Goal: Task Accomplishment & Management: Use online tool/utility

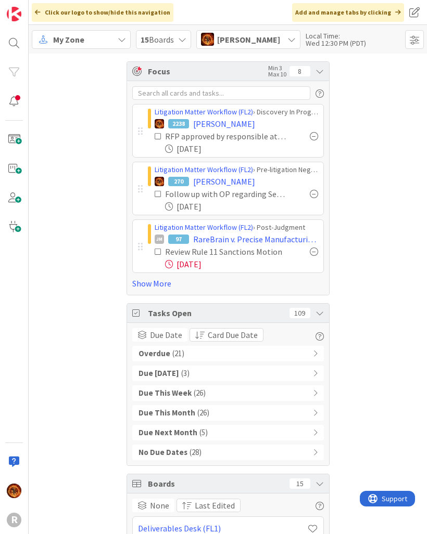
click at [325, 69] on div "Focus Min 3 Max 10 8" at bounding box center [228, 71] width 202 height 19
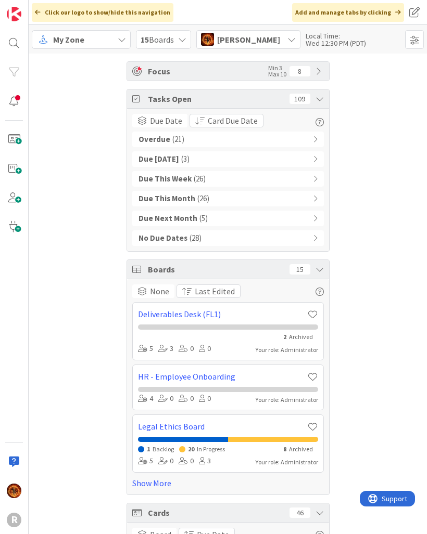
click at [302, 138] on div "Overdue ( 21 )" at bounding box center [227, 140] width 191 height 16
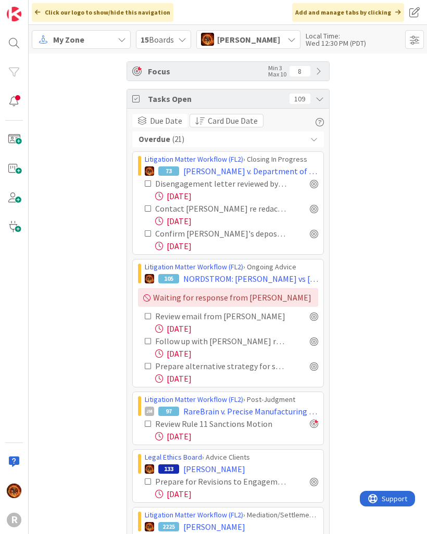
click at [316, 138] on icon at bounding box center [313, 139] width 7 height 7
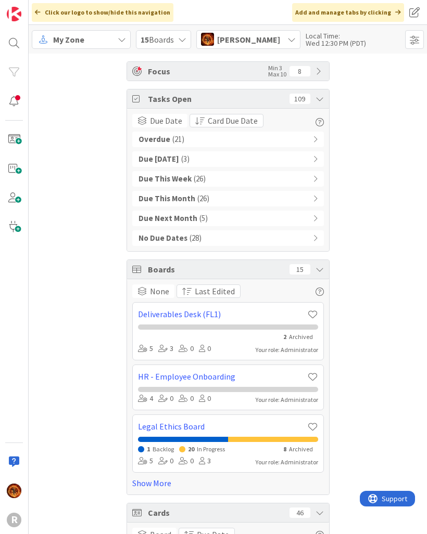
click at [318, 100] on icon at bounding box center [319, 99] width 8 height 8
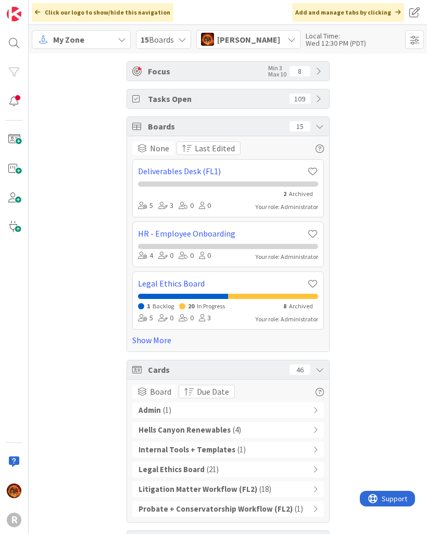
click at [315, 127] on icon at bounding box center [319, 126] width 8 height 8
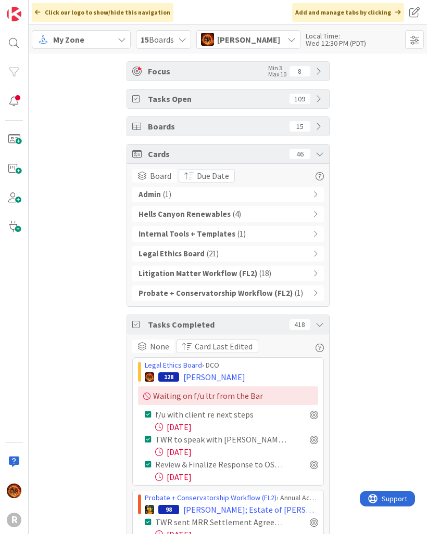
click at [312, 154] on div "Cards 46" at bounding box center [228, 154] width 202 height 19
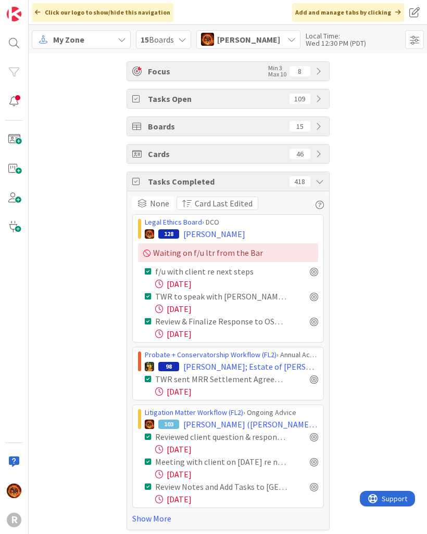
click at [320, 184] on icon at bounding box center [319, 181] width 8 height 8
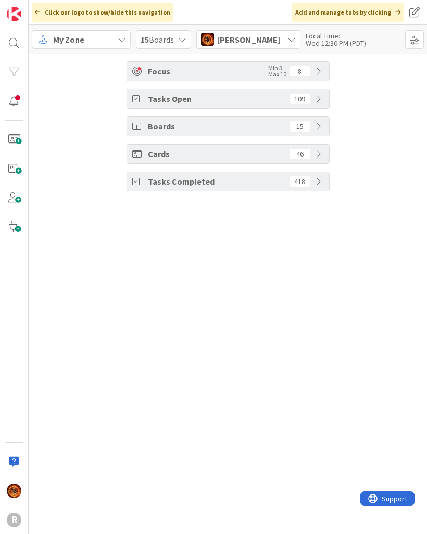
click at [420, 30] on span at bounding box center [414, 39] width 19 height 19
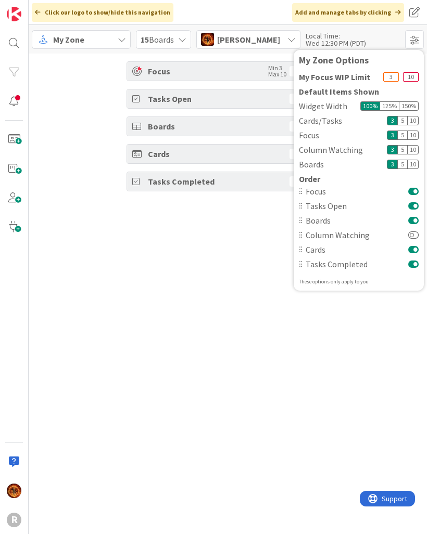
click at [247, 44] on span "[PERSON_NAME]" at bounding box center [248, 39] width 63 height 12
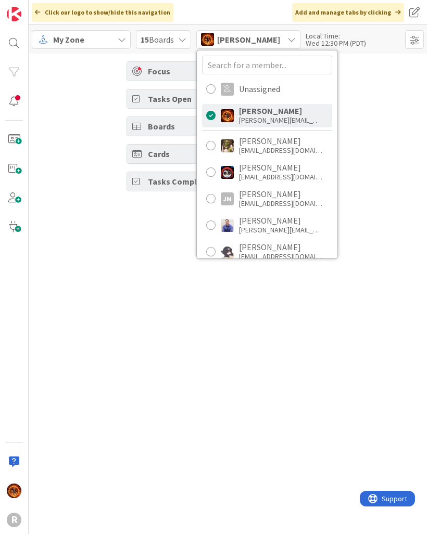
click at [300, 202] on div "[EMAIL_ADDRESS][DOMAIN_NAME]" at bounding box center [280, 203] width 83 height 9
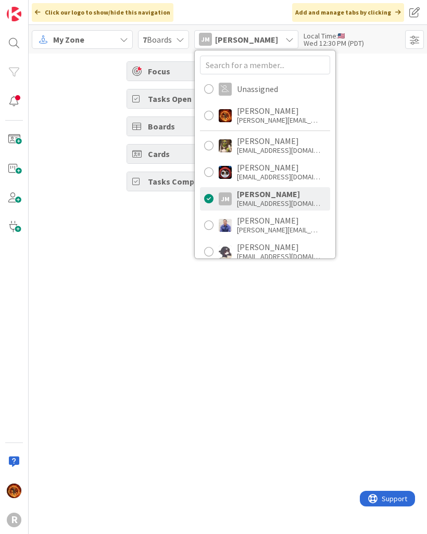
click at [393, 346] on div "Focus Min 3 Max 10 14 Tasks Open 64 Boards 7 Cards 26 Tasks Completed 567" at bounding box center [228, 294] width 398 height 481
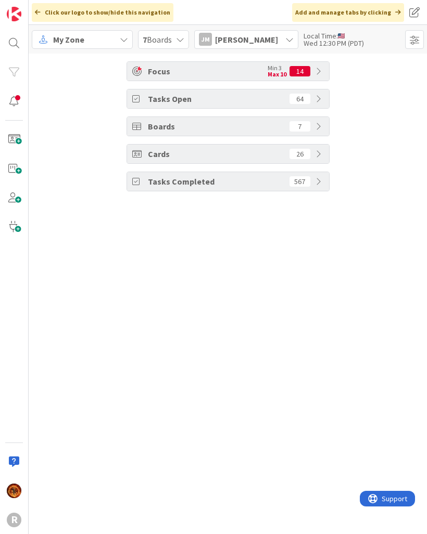
click at [311, 73] on div "Focus Min 3 Max 10 14" at bounding box center [228, 71] width 202 height 19
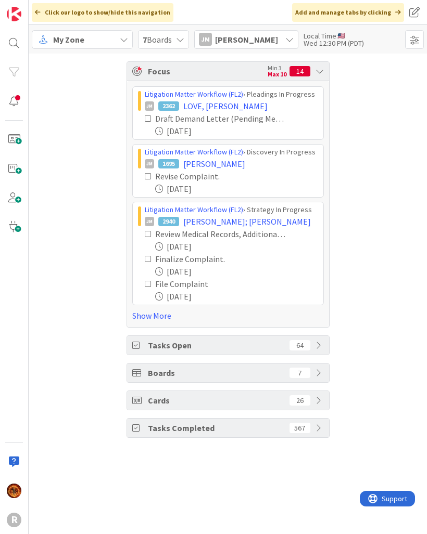
click at [319, 74] on icon at bounding box center [319, 71] width 8 height 8
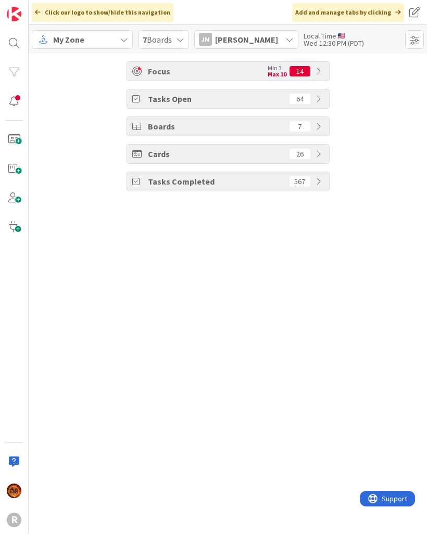
click at [315, 159] on div "Cards 26" at bounding box center [228, 154] width 202 height 19
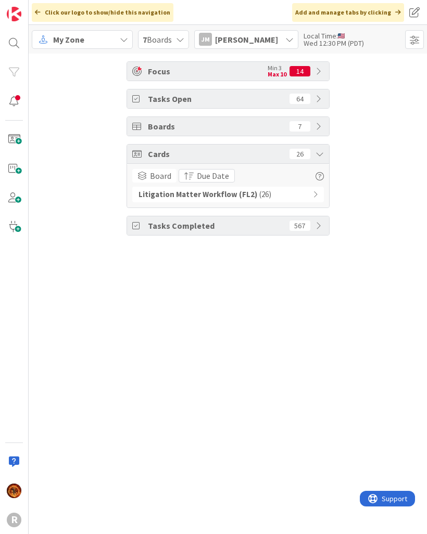
click at [321, 157] on icon at bounding box center [319, 154] width 8 height 8
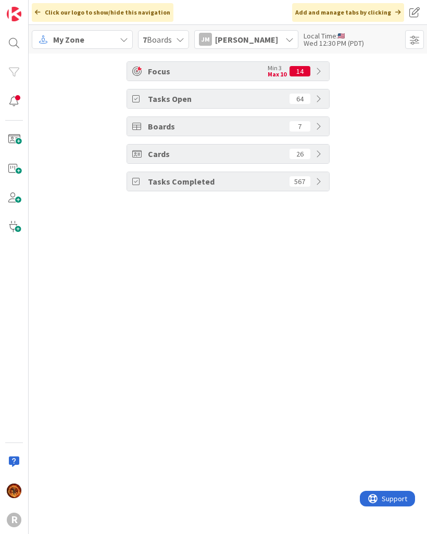
click at [266, 43] on div "[PERSON_NAME] [PERSON_NAME]" at bounding box center [246, 39] width 104 height 19
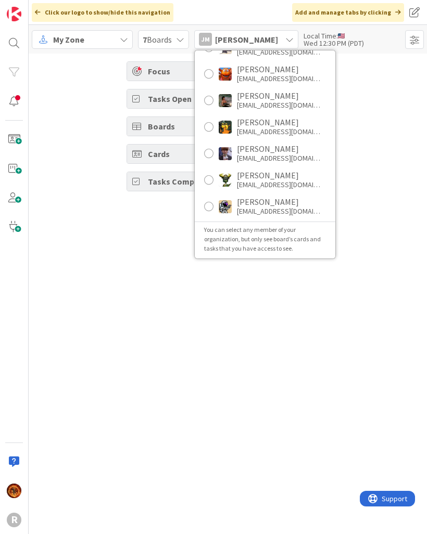
scroll to position [204, 0]
click at [213, 101] on div at bounding box center [208, 100] width 9 height 9
click at [385, 207] on div "Focus Min 3 Max 10 4 Tasks Open 98 Boards 3 Cards 23 Tasks Completed 332" at bounding box center [228, 294] width 398 height 481
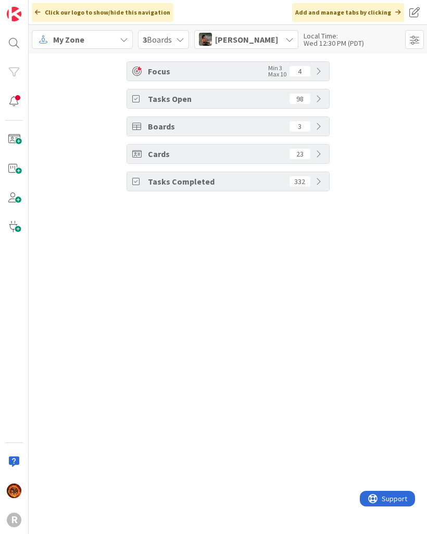
click at [324, 160] on div "Cards 23" at bounding box center [228, 154] width 202 height 19
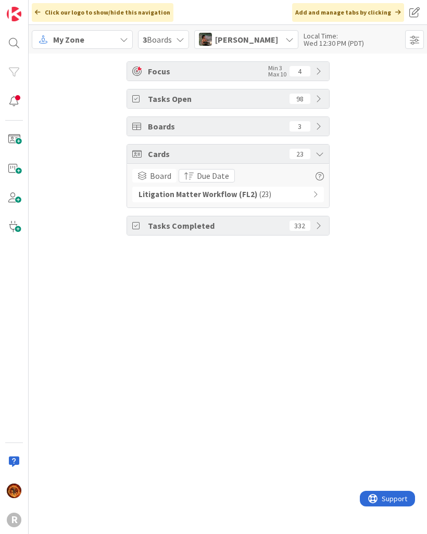
click at [320, 160] on div "Cards 23" at bounding box center [228, 154] width 202 height 19
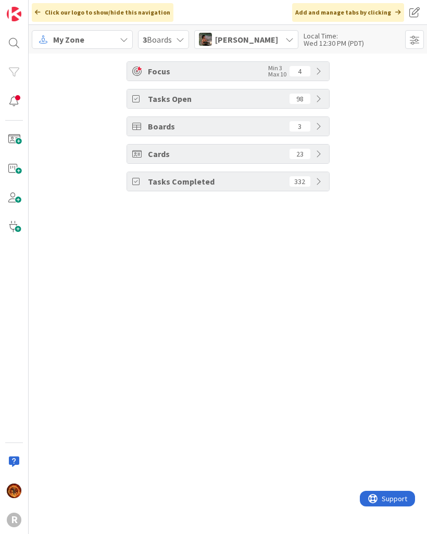
click at [267, 40] on span "[PERSON_NAME]" at bounding box center [246, 39] width 63 height 12
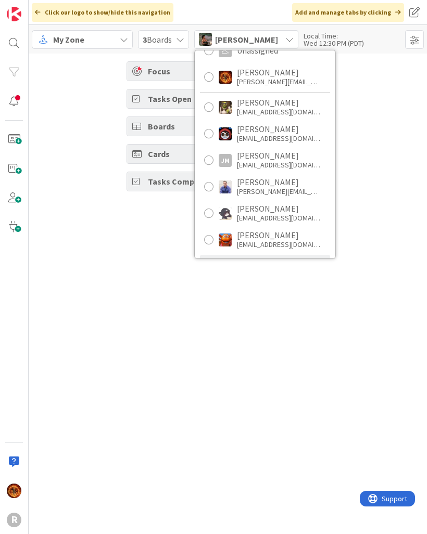
scroll to position [39, 0]
click at [210, 163] on div at bounding box center [208, 159] width 9 height 9
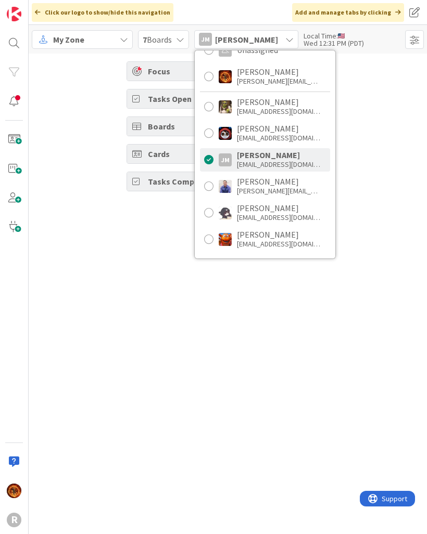
click at [165, 337] on div "Focus Min 3 Max 10 14 Tasks Open 64 Boards 7 Cards 26 Tasks Completed 332" at bounding box center [228, 294] width 398 height 481
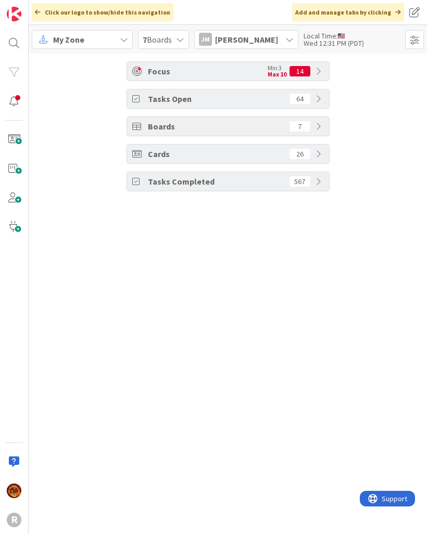
click at [320, 154] on icon at bounding box center [319, 154] width 8 height 8
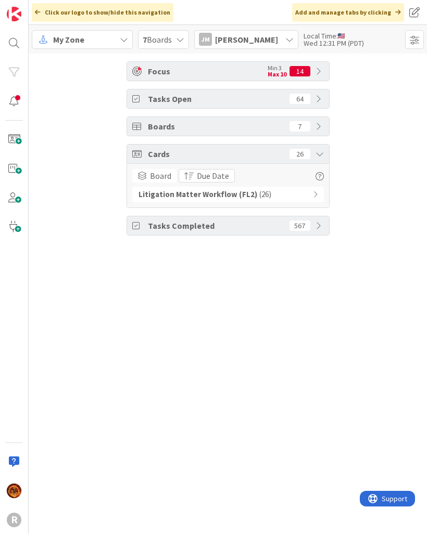
click at [318, 154] on icon at bounding box center [319, 154] width 8 height 8
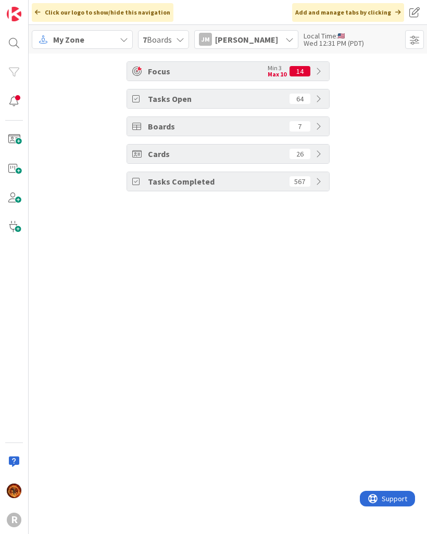
click at [265, 40] on div "[PERSON_NAME] [PERSON_NAME]" at bounding box center [246, 39] width 104 height 19
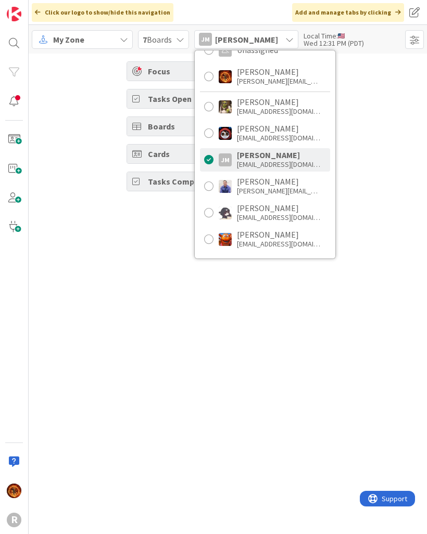
click at [301, 77] on div "[PERSON_NAME][EMAIL_ADDRESS][DOMAIN_NAME]" at bounding box center [278, 80] width 83 height 9
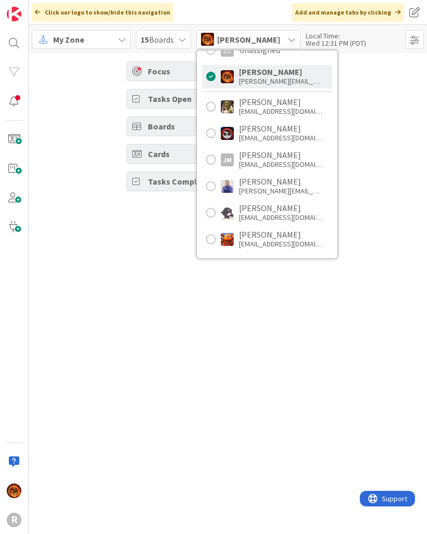
click at [391, 153] on div "Focus Min 3 Max 10 8 Tasks Open 109 Boards 15 Cards 46 Tasks Completed 418" at bounding box center [228, 127] width 398 height 146
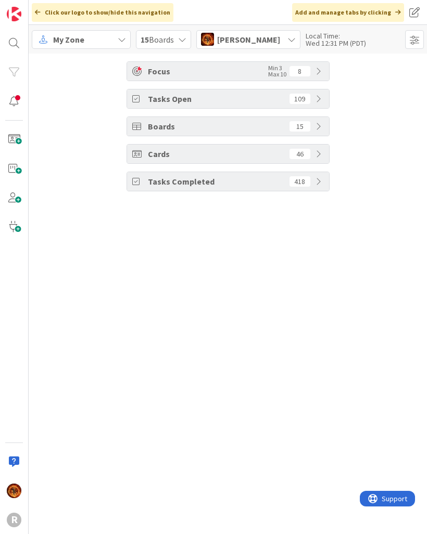
click at [322, 159] on div "Cards 46" at bounding box center [228, 154] width 202 height 19
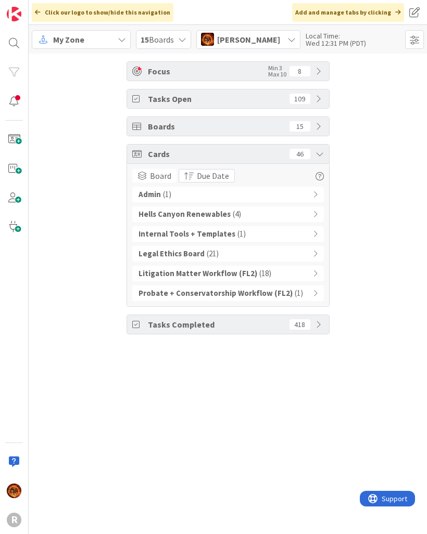
click at [46, 15] on div "Click our logo to show/hide this navigation" at bounding box center [102, 12] width 141 height 19
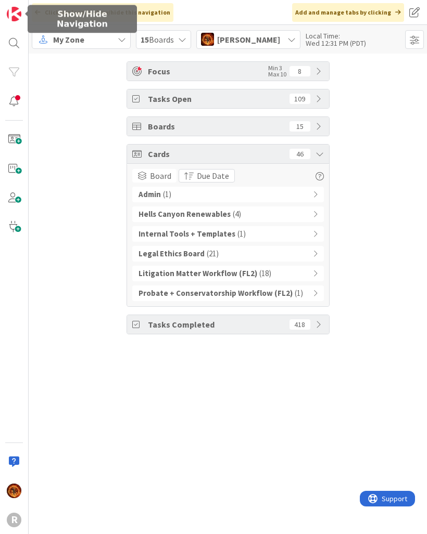
click at [18, 12] on img at bounding box center [14, 14] width 15 height 15
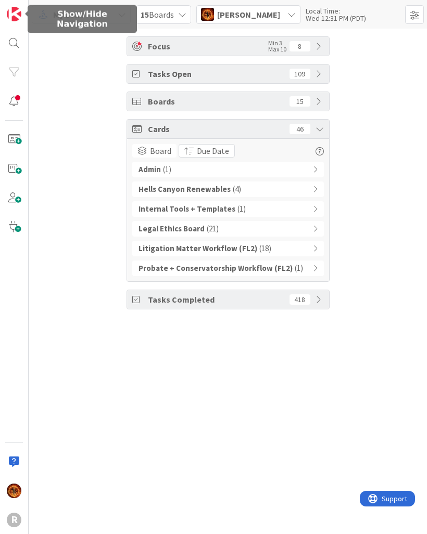
click at [18, 19] on img at bounding box center [14, 14] width 15 height 15
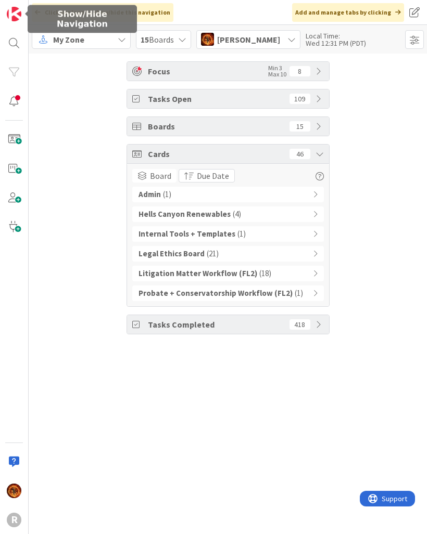
click at [23, 5] on link at bounding box center [14, 14] width 21 height 21
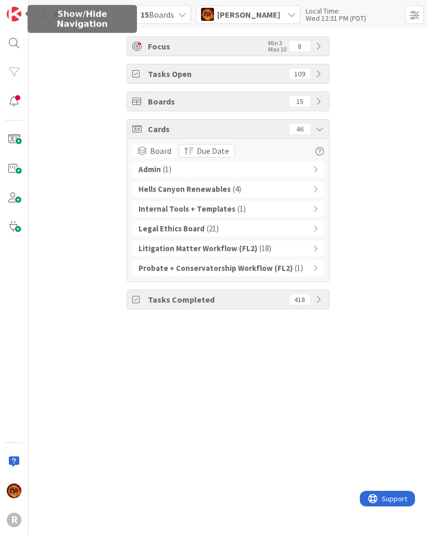
click at [20, 9] on img at bounding box center [14, 14] width 15 height 15
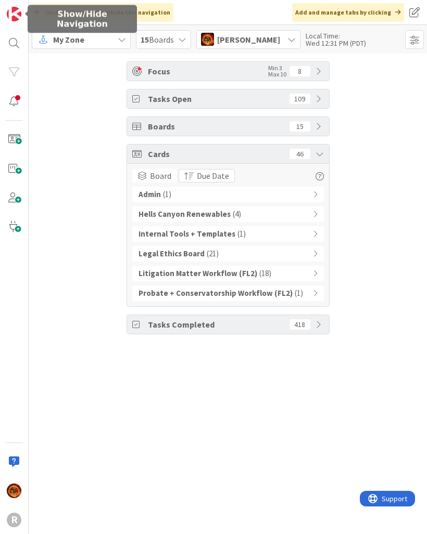
click at [379, 11] on div "Add and manage tabs by clicking" at bounding box center [348, 12] width 112 height 19
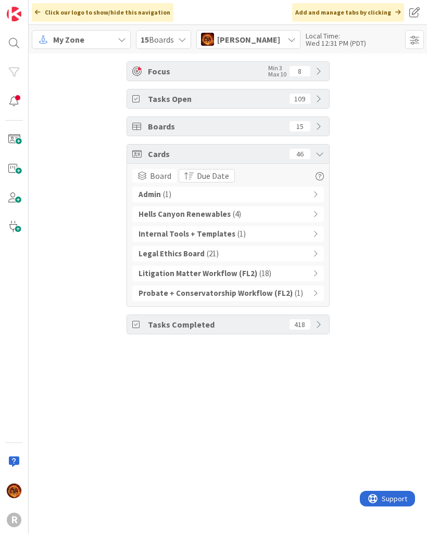
click at [411, 8] on span at bounding box center [414, 12] width 19 height 19
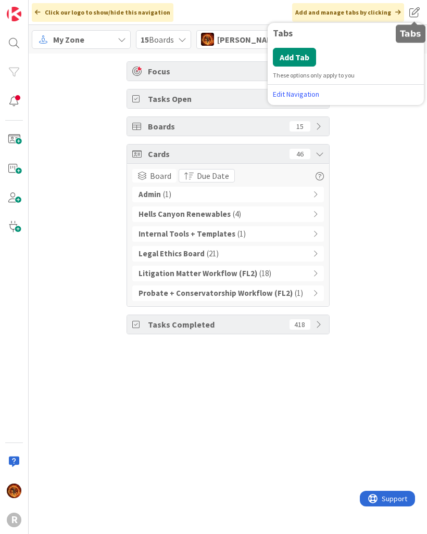
click at [300, 61] on button "Add Tab" at bounding box center [294, 57] width 43 height 19
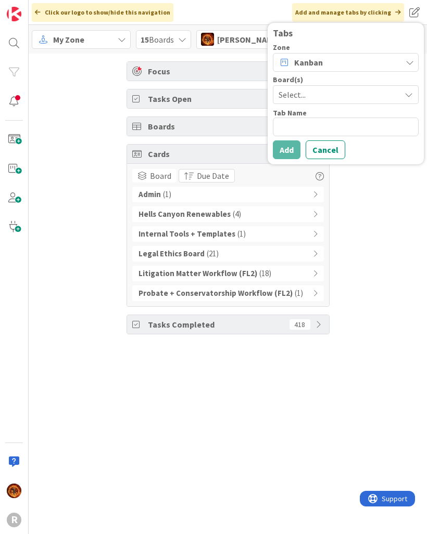
click at [324, 98] on span "Select..." at bounding box center [336, 94] width 117 height 15
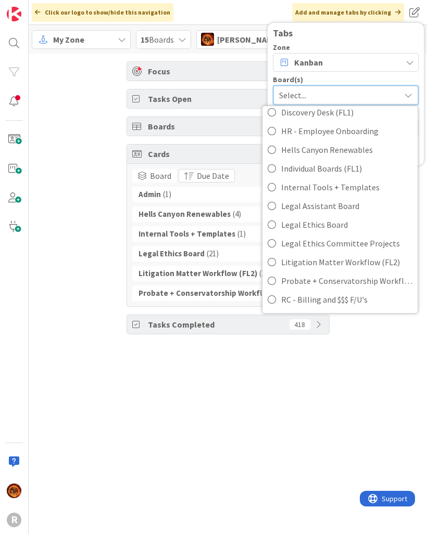
scroll to position [82, 0]
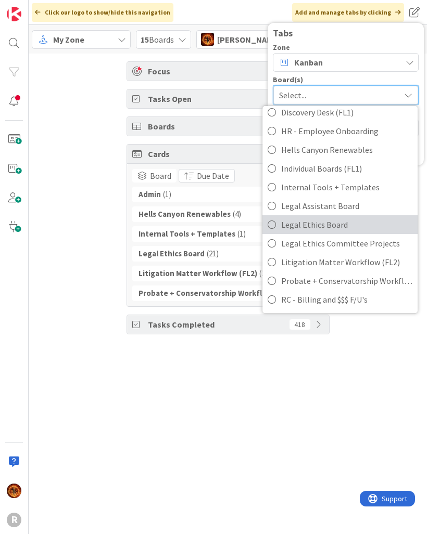
click at [340, 226] on span "Legal Ethics Board" at bounding box center [346, 225] width 131 height 16
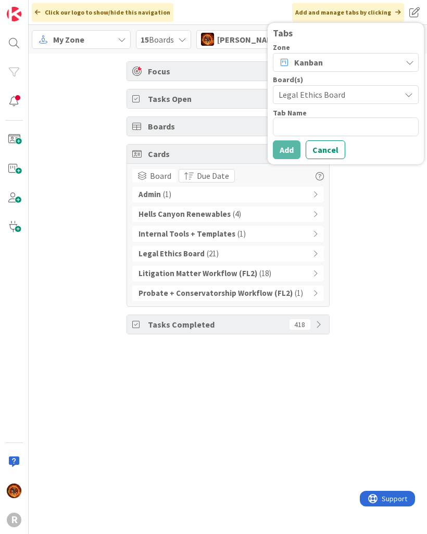
click at [399, 94] on div "Legal Ethics Board" at bounding box center [346, 94] width 146 height 19
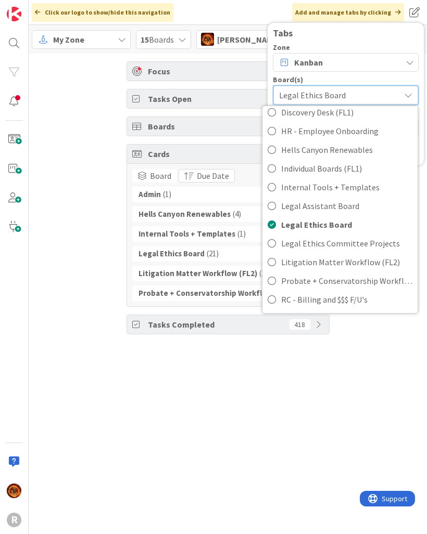
click at [403, 94] on div "Legal Ethics Board" at bounding box center [345, 95] width 145 height 19
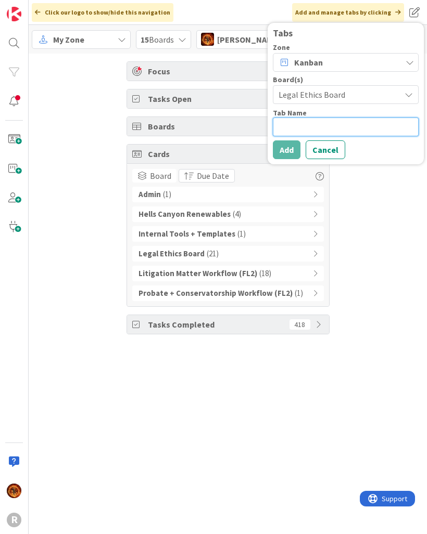
click at [379, 124] on textarea at bounding box center [346, 127] width 146 height 19
type textarea "x"
type textarea "E"
type textarea "x"
type textarea "Et"
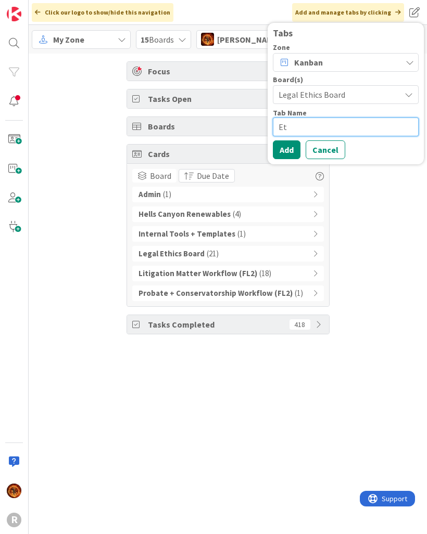
type textarea "x"
type textarea "Eth"
type textarea "x"
type textarea "Ethi"
type textarea "x"
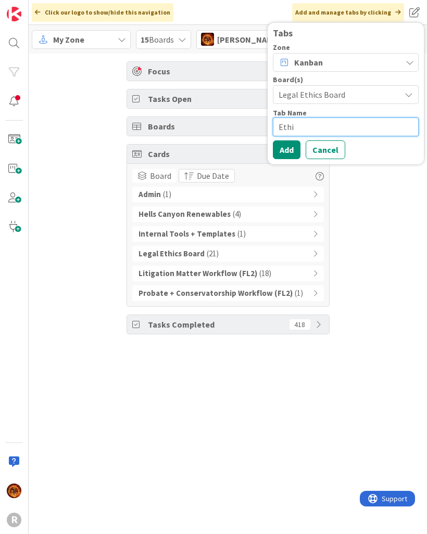
type textarea "Ethic"
type textarea "x"
type textarea "Ethics"
click at [283, 152] on button "Add" at bounding box center [287, 149] width 28 height 19
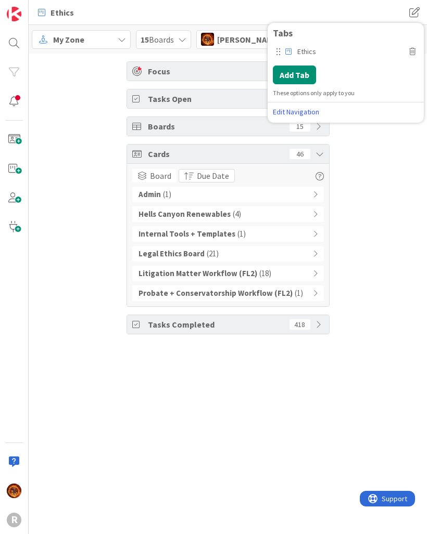
click at [306, 81] on button "Add Tab" at bounding box center [294, 75] width 43 height 19
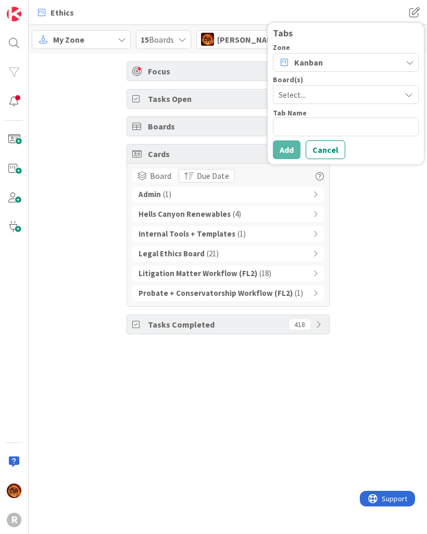
click at [404, 60] on div "Kanban" at bounding box center [346, 62] width 146 height 19
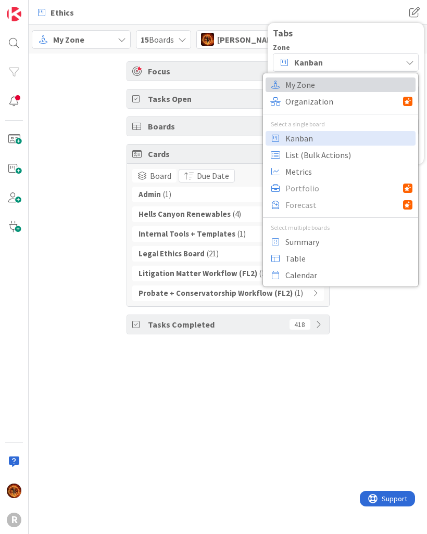
click at [306, 80] on span "My Zone" at bounding box center [348, 85] width 127 height 16
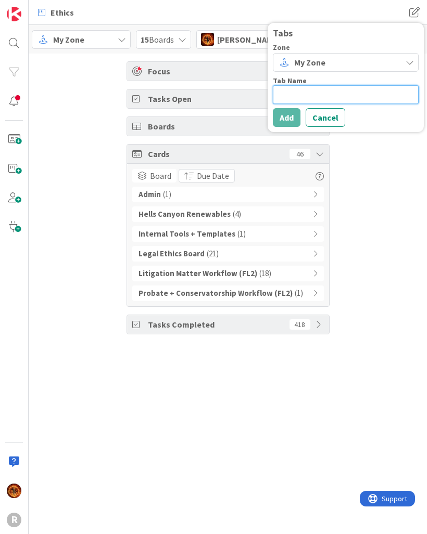
click at [335, 94] on textarea at bounding box center [346, 94] width 146 height 19
type textarea "x"
type textarea "M"
type textarea "x"
type textarea "My"
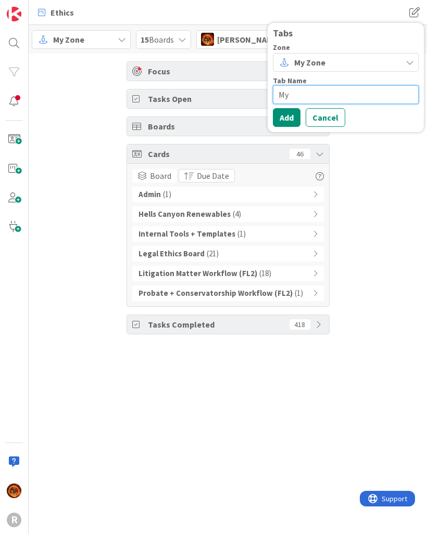
type textarea "x"
type textarea "My"
type textarea "x"
type textarea "My Zo"
type textarea "x"
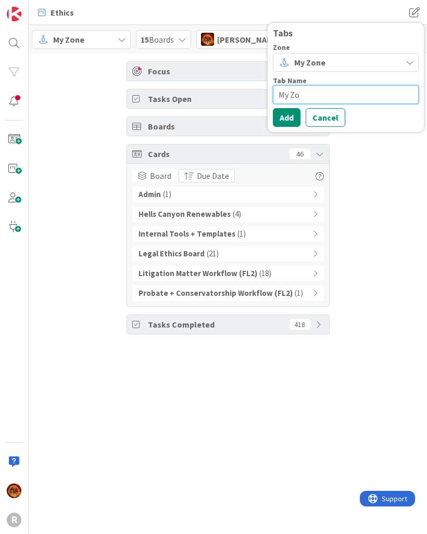
type textarea "My Zon"
type textarea "x"
type textarea "My Zone"
click at [286, 119] on button "Add" at bounding box center [287, 117] width 28 height 19
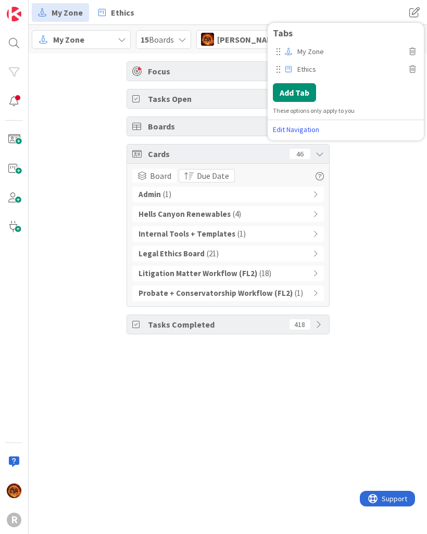
click at [305, 92] on button "Add Tab" at bounding box center [294, 92] width 43 height 19
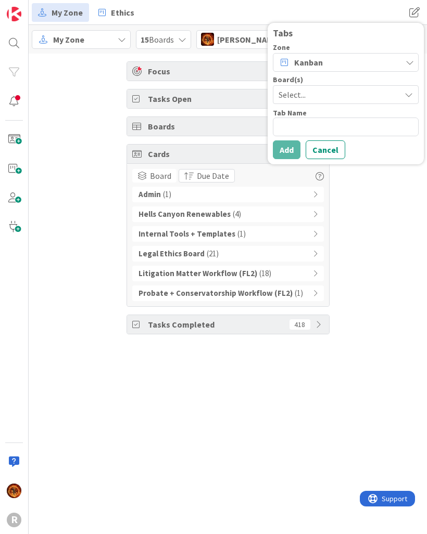
click at [398, 98] on div "Select..." at bounding box center [346, 94] width 146 height 19
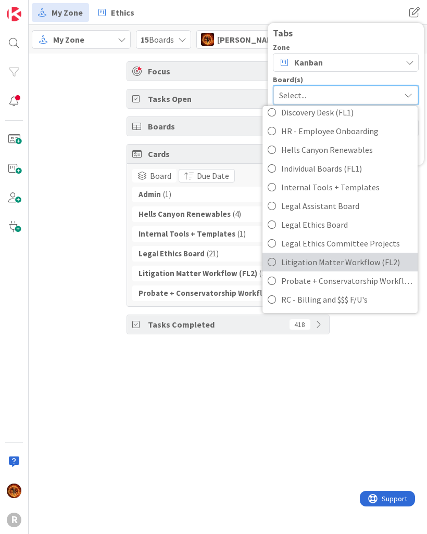
click at [279, 262] on link "Litigation Matter Workflow (FL2)" at bounding box center [339, 262] width 155 height 19
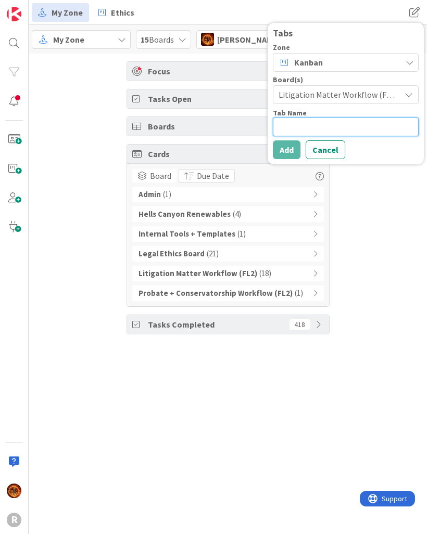
click at [342, 124] on textarea at bounding box center [346, 127] width 146 height 19
type textarea "x"
type textarea "L"
type textarea "x"
type textarea "Li"
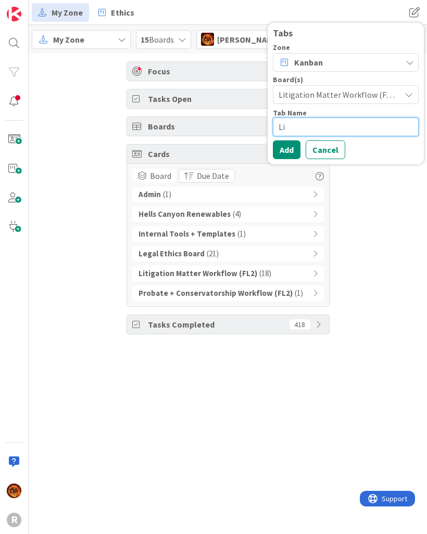
type textarea "x"
type textarea "Lit"
type textarea "x"
type textarea "Liti"
type textarea "x"
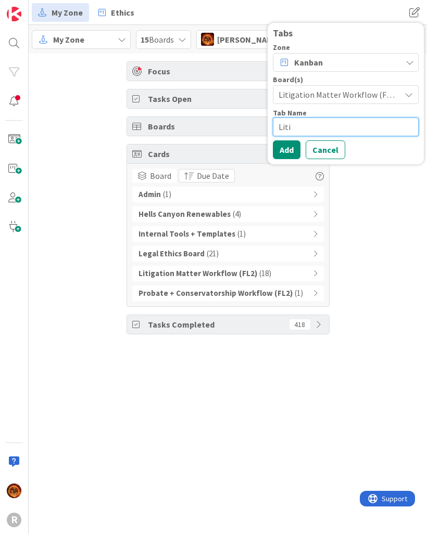
type textarea "Litig"
type textarea "x"
type textarea "Litiga"
type textarea "x"
type textarea "Litigat"
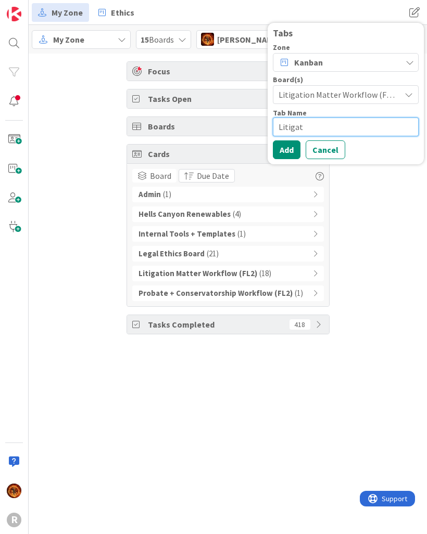
type textarea "x"
type textarea "Litigati"
type textarea "x"
type textarea "Litigation"
type textarea "x"
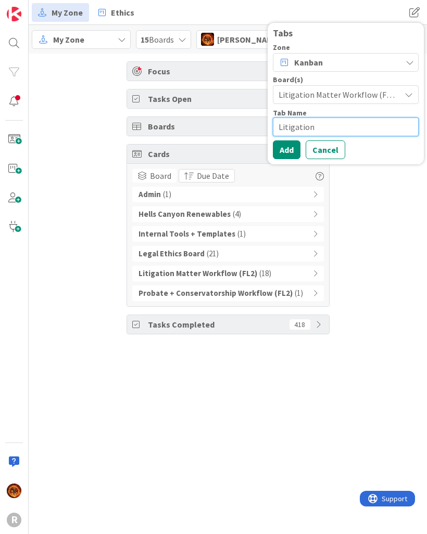
type textarea "Litigations"
click at [291, 147] on button "Add" at bounding box center [287, 149] width 28 height 19
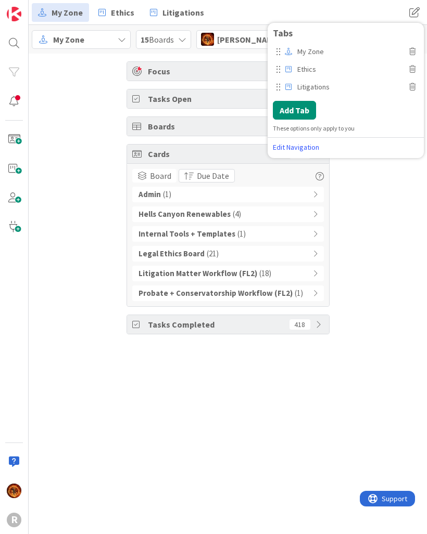
click at [301, 108] on button "Add Tab" at bounding box center [294, 110] width 43 height 19
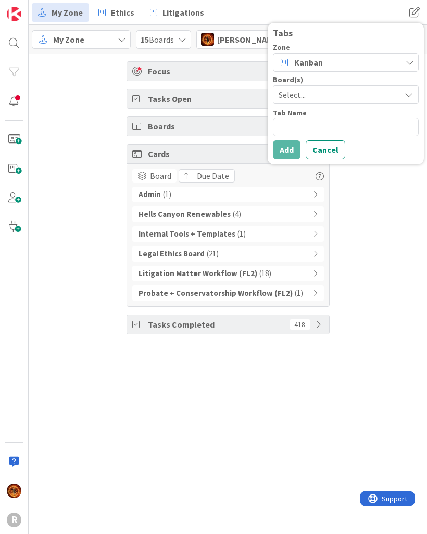
click at [396, 97] on div "Select..." at bounding box center [346, 94] width 146 height 19
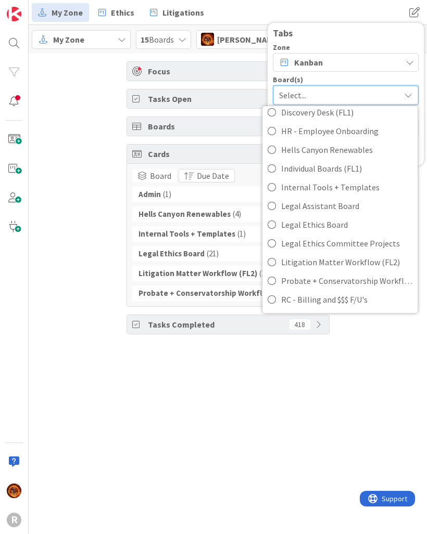
click at [309, 244] on span "Legal Ethics Committee Projects" at bounding box center [346, 244] width 131 height 16
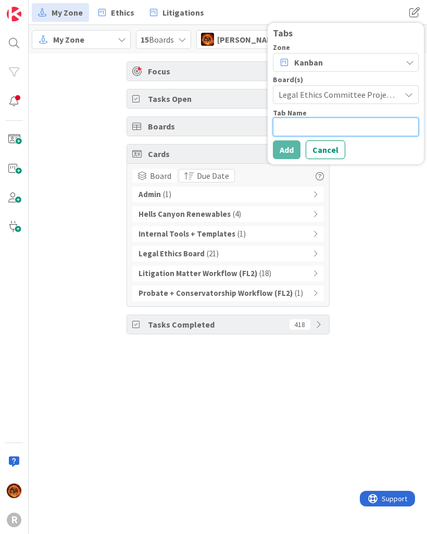
click at [341, 134] on textarea at bounding box center [346, 127] width 146 height 19
type textarea "x"
type textarea "L"
type textarea "x"
type textarea "LE"
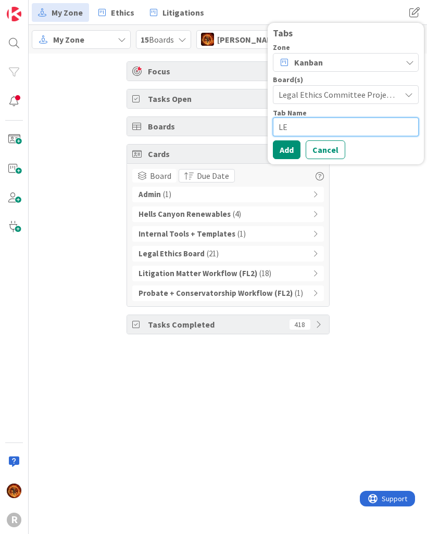
type textarea "x"
click at [283, 136] on textarea "LEC" at bounding box center [346, 127] width 146 height 19
type textarea "LEC"
click at [394, 221] on div "Focus Min 3 Max 10 8 Tasks Open 109 Boards 15 Cards 46 Board Due Date Admin ( 1…" at bounding box center [228, 198] width 398 height 289
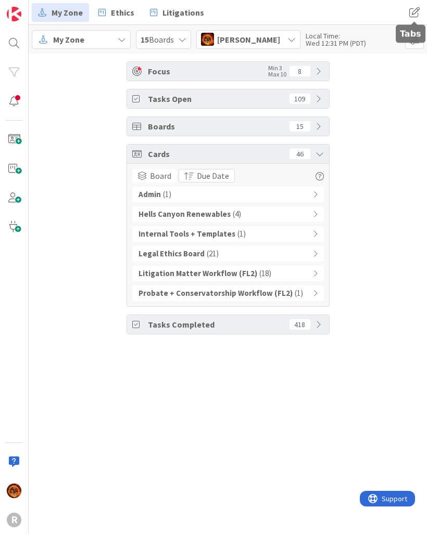
click at [414, 11] on span at bounding box center [414, 12] width 19 height 19
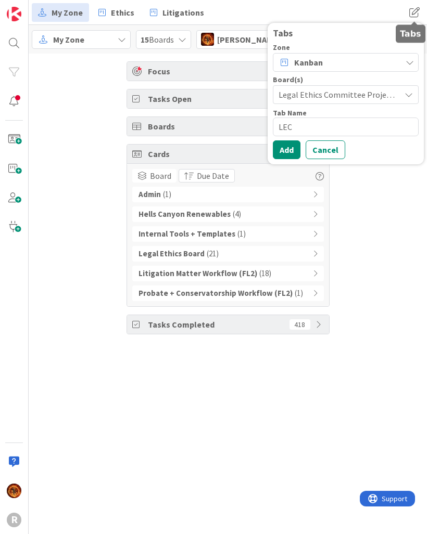
click at [283, 144] on button "Add" at bounding box center [287, 149] width 28 height 19
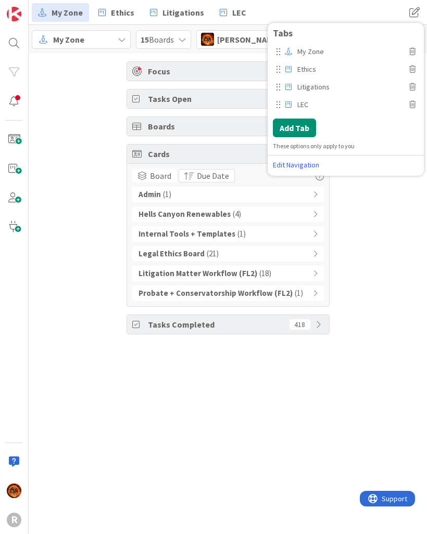
click at [302, 127] on button "Add Tab" at bounding box center [294, 128] width 43 height 19
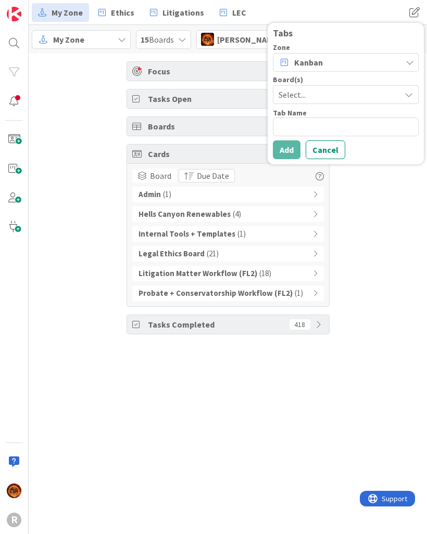
click at [398, 103] on div "Select..." at bounding box center [346, 94] width 146 height 19
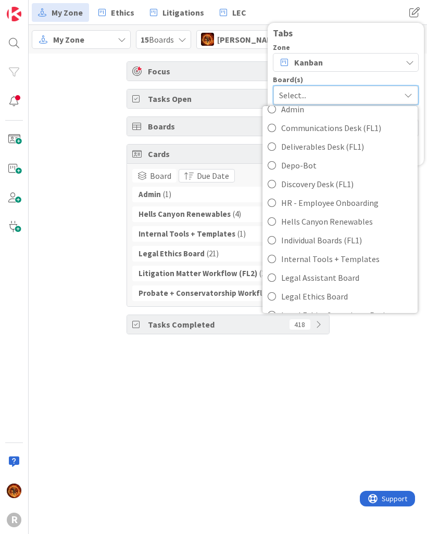
scroll to position [12, 0]
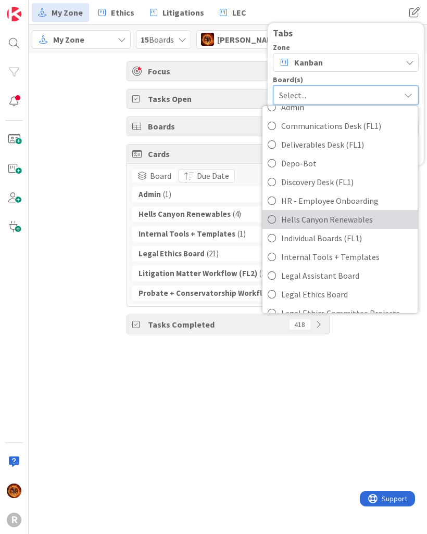
click at [277, 222] on link "Hells Canyon Renewables" at bounding box center [339, 219] width 155 height 19
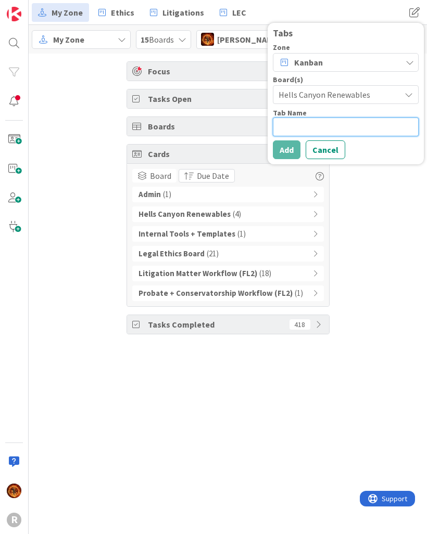
click at [353, 124] on textarea at bounding box center [346, 127] width 146 height 19
type textarea "x"
type textarea "H"
type textarea "x"
type textarea "HC"
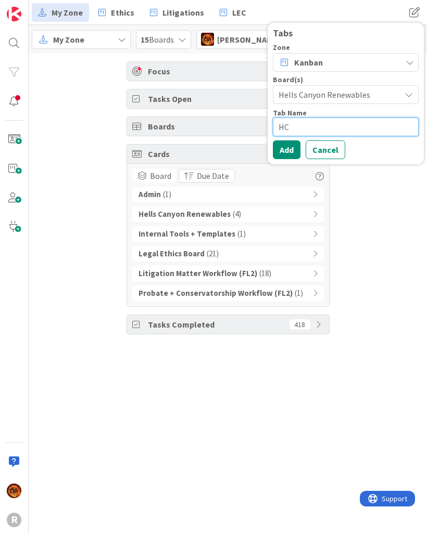
type textarea "x"
type textarea "HCR"
click at [290, 146] on button "Add" at bounding box center [287, 149] width 28 height 19
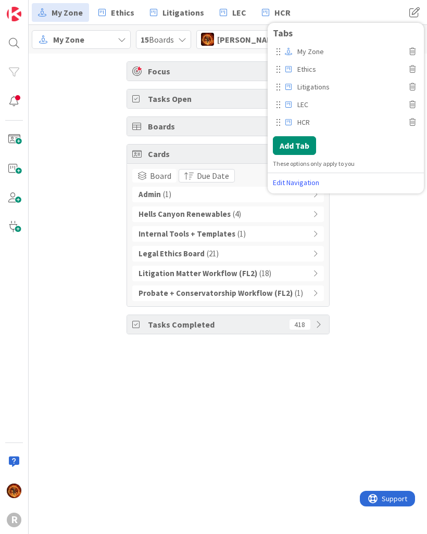
click at [390, 257] on div "Focus Min 3 Max 10 8 Tasks Open 109 Boards 15 Cards 46 Board Due Date Admin ( 1…" at bounding box center [228, 198] width 398 height 289
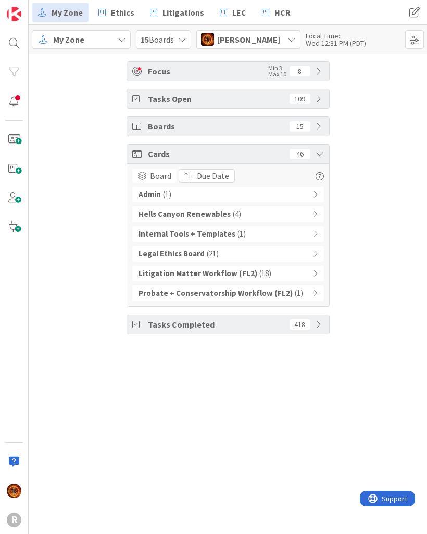
click at [306, 197] on div "Admin ( 1 )" at bounding box center [227, 195] width 191 height 16
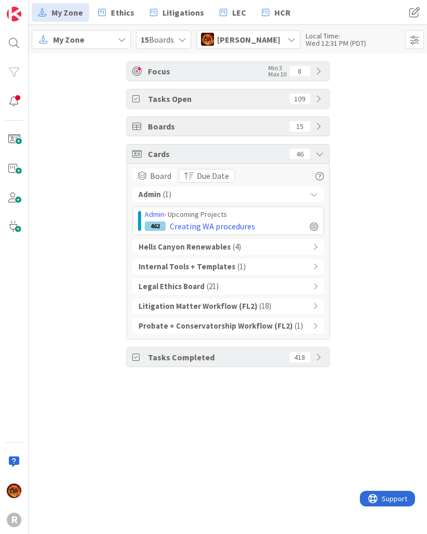
click at [316, 193] on icon at bounding box center [313, 194] width 7 height 7
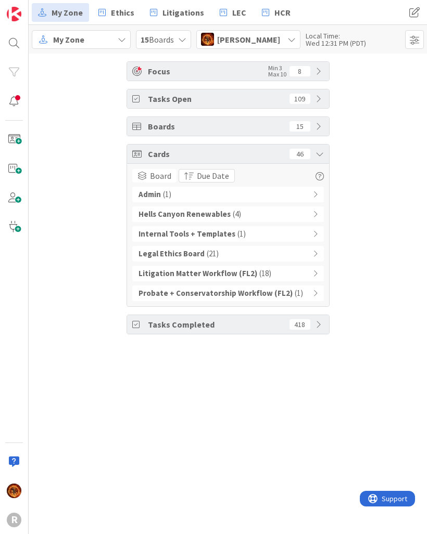
click at [303, 237] on div "Internal Tools + Templates ( 1 )" at bounding box center [227, 234] width 191 height 16
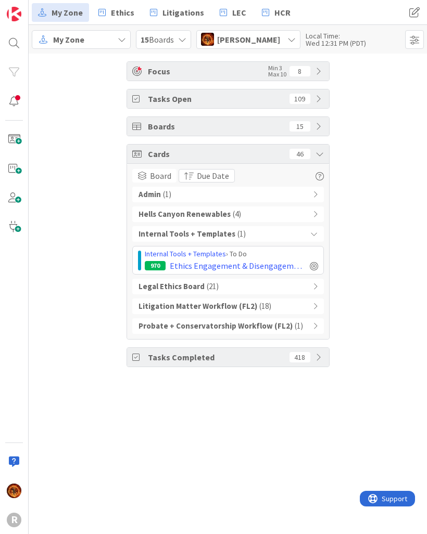
click at [321, 228] on div "Internal Tools + Templates ( 1 )" at bounding box center [227, 234] width 191 height 16
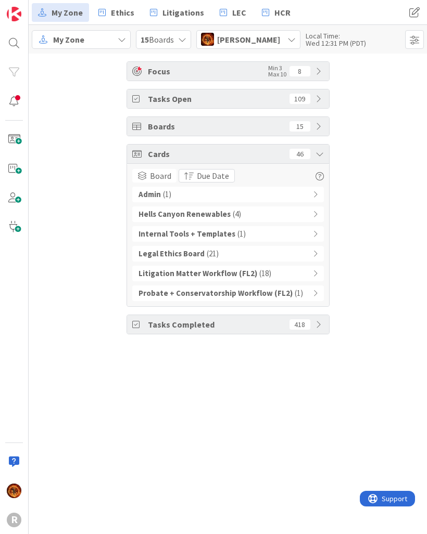
click at [317, 296] on icon at bounding box center [315, 293] width 5 height 7
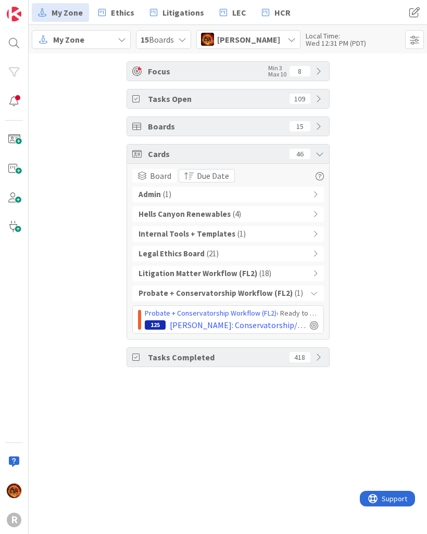
click at [316, 293] on icon at bounding box center [313, 293] width 7 height 7
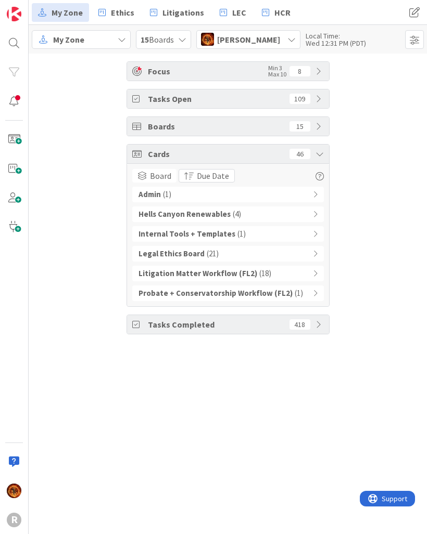
click at [317, 156] on icon at bounding box center [319, 154] width 8 height 8
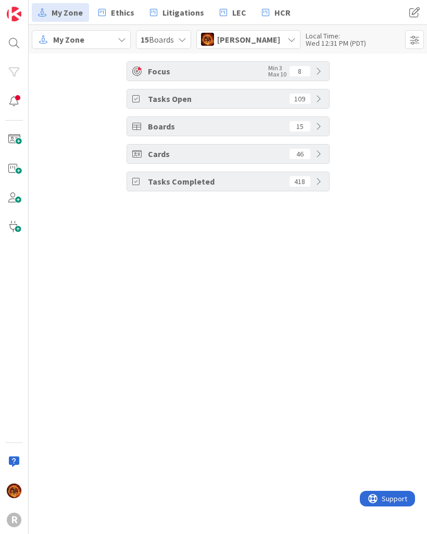
click at [320, 131] on div "Boards 15" at bounding box center [228, 126] width 202 height 19
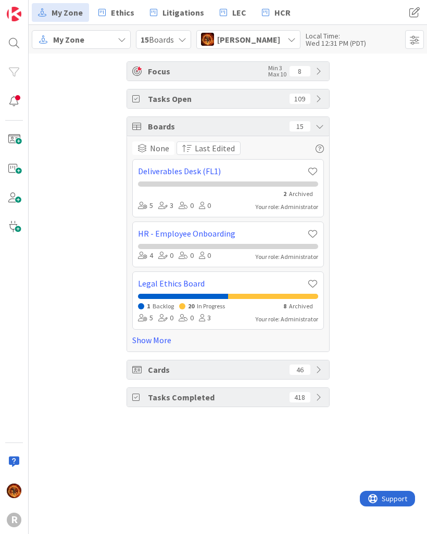
click at [328, 118] on div "Boards 15" at bounding box center [228, 126] width 202 height 19
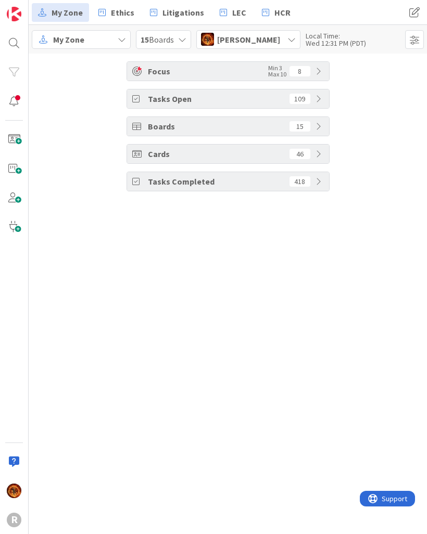
click at [266, 124] on span "Boards" at bounding box center [216, 126] width 136 height 12
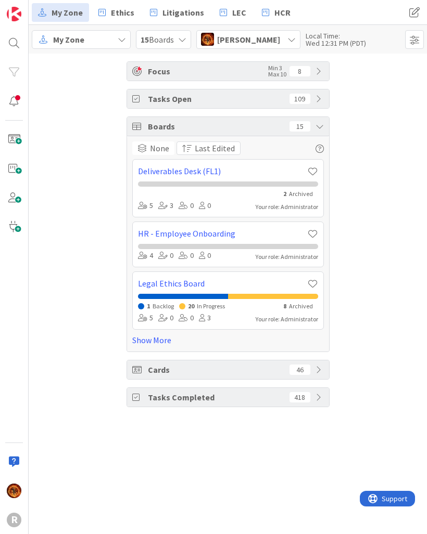
click at [156, 338] on link "Show More" at bounding box center [227, 340] width 191 height 12
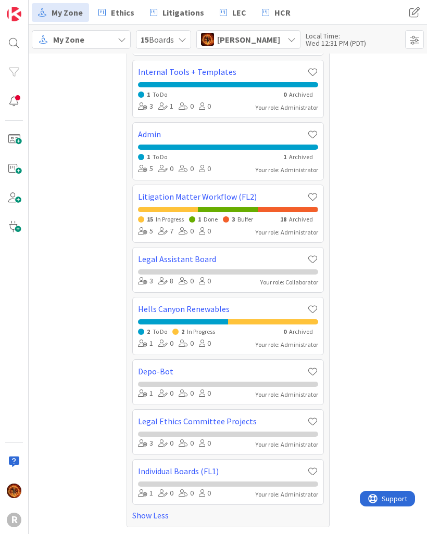
scroll to position [498, 0]
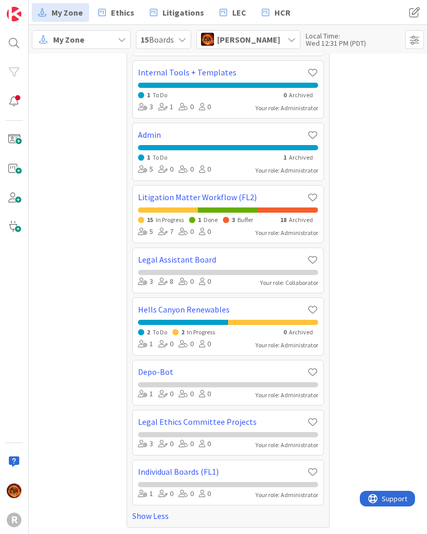
click at [251, 279] on div "3 8 0 0 Your role: Collaborator" at bounding box center [228, 281] width 180 height 11
click at [285, 277] on div "3 8 0 0 Your role: Collaborator" at bounding box center [228, 281] width 180 height 11
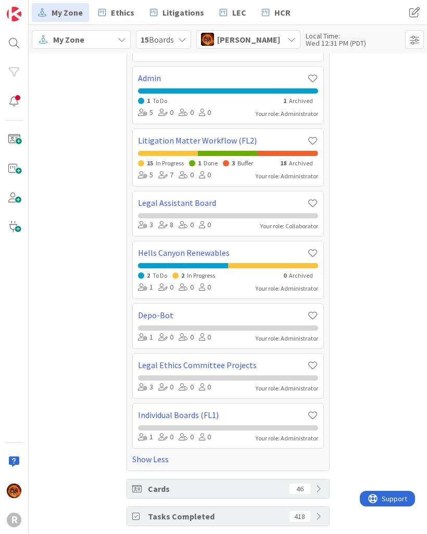
scroll to position [555, 0]
